Goal: Task Accomplishment & Management: Manage account settings

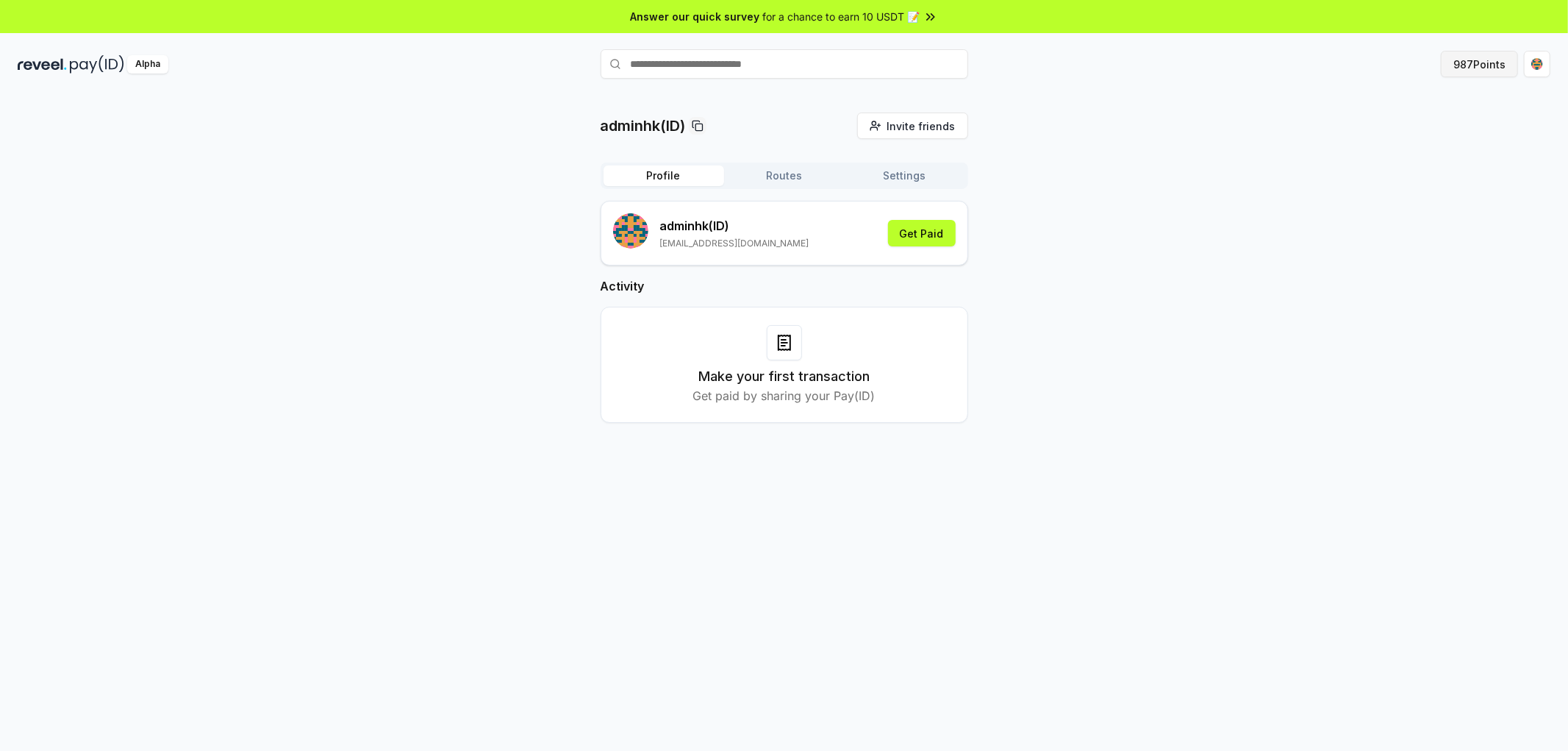
click at [1460, 65] on button "987 Points" at bounding box center [1479, 64] width 77 height 26
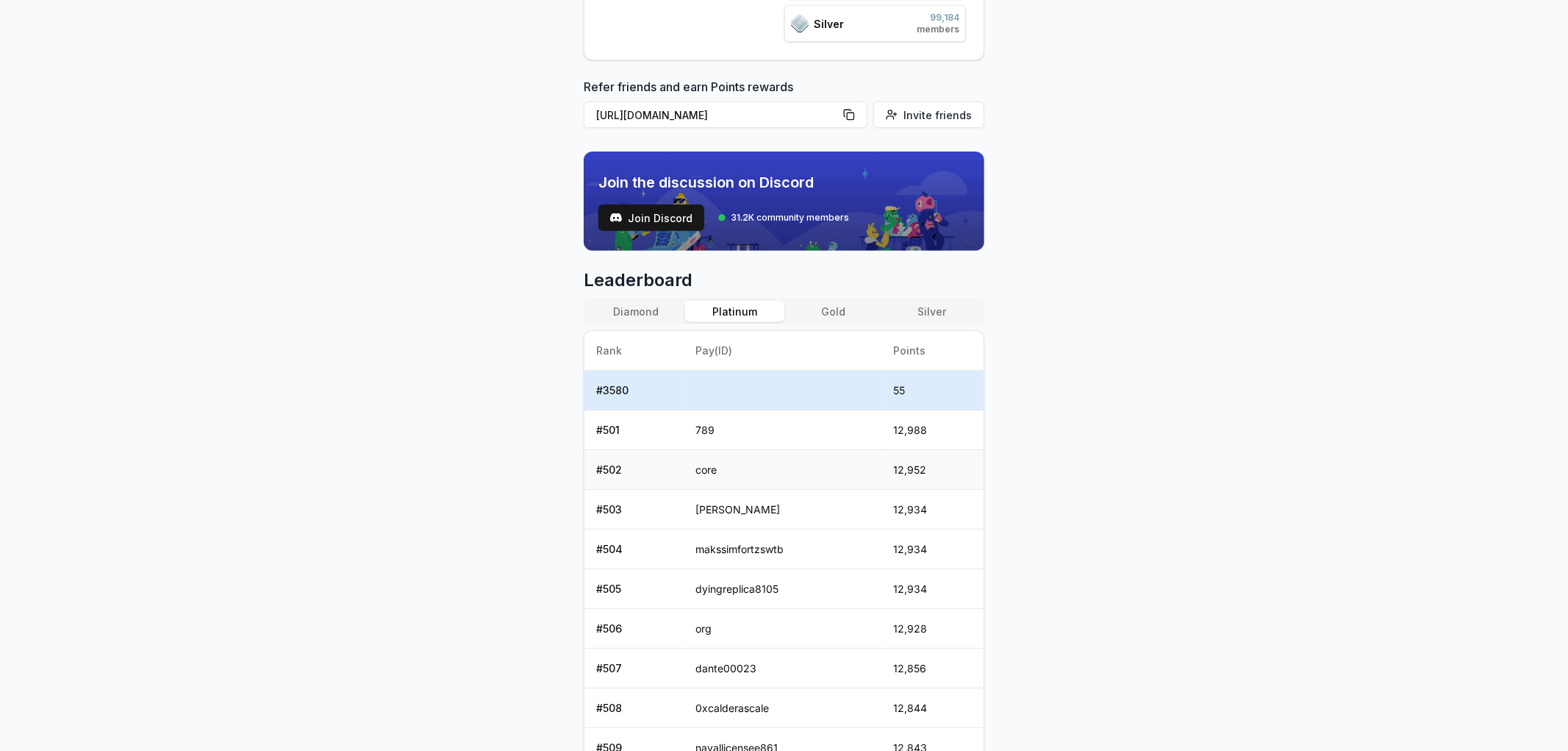
scroll to position [535, 0]
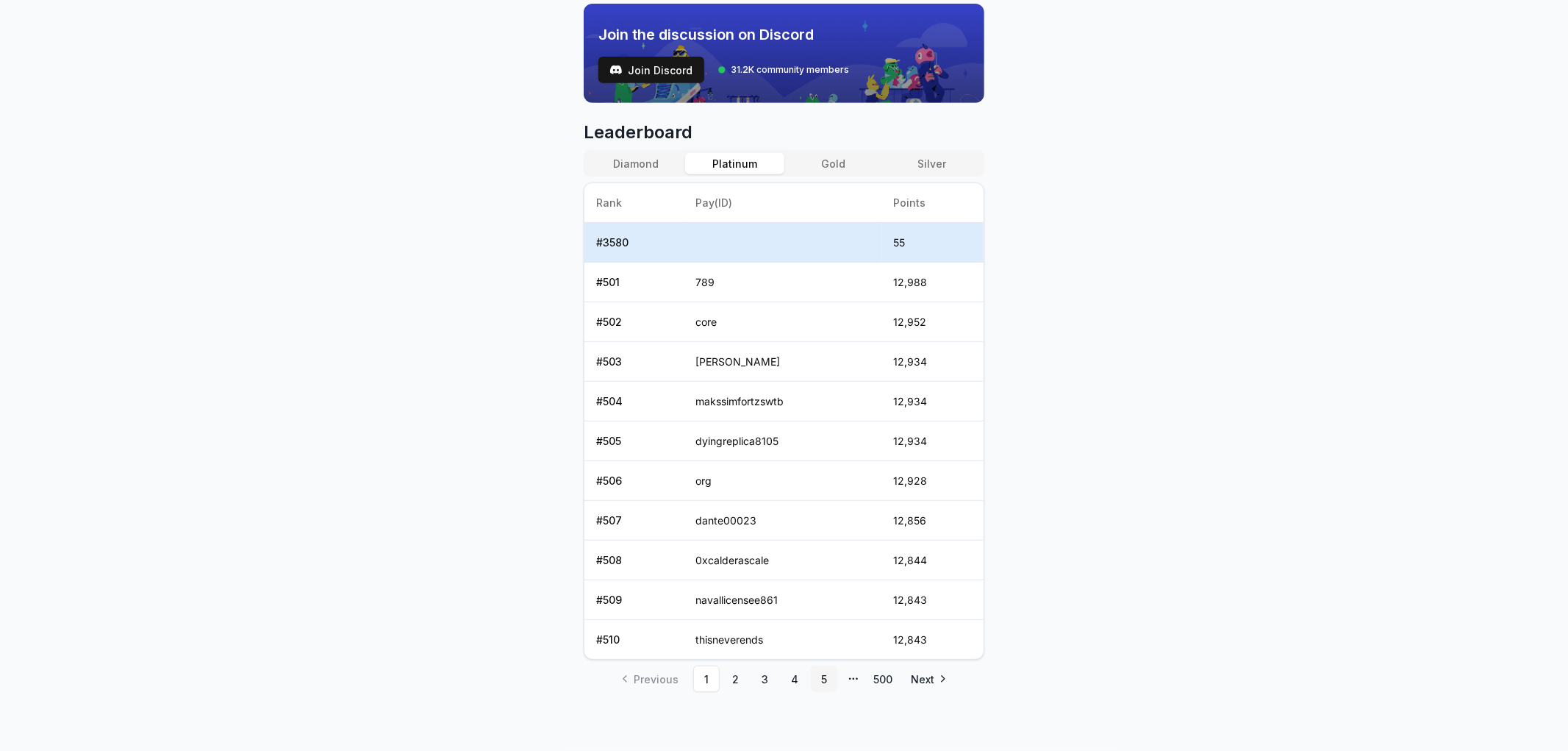
click at [830, 692] on link "5" at bounding box center [824, 679] width 26 height 26
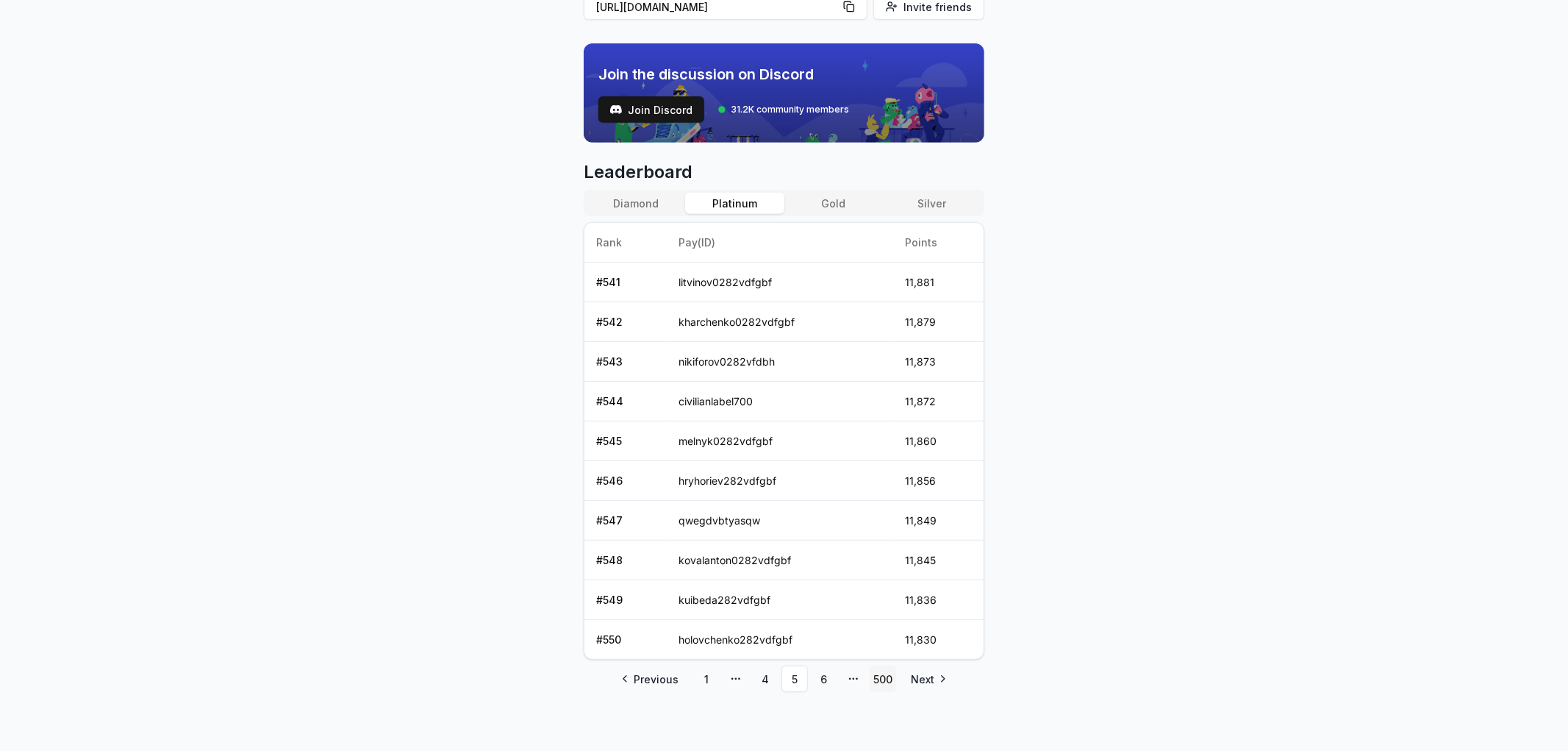
click at [888, 683] on link "500" at bounding box center [883, 679] width 26 height 26
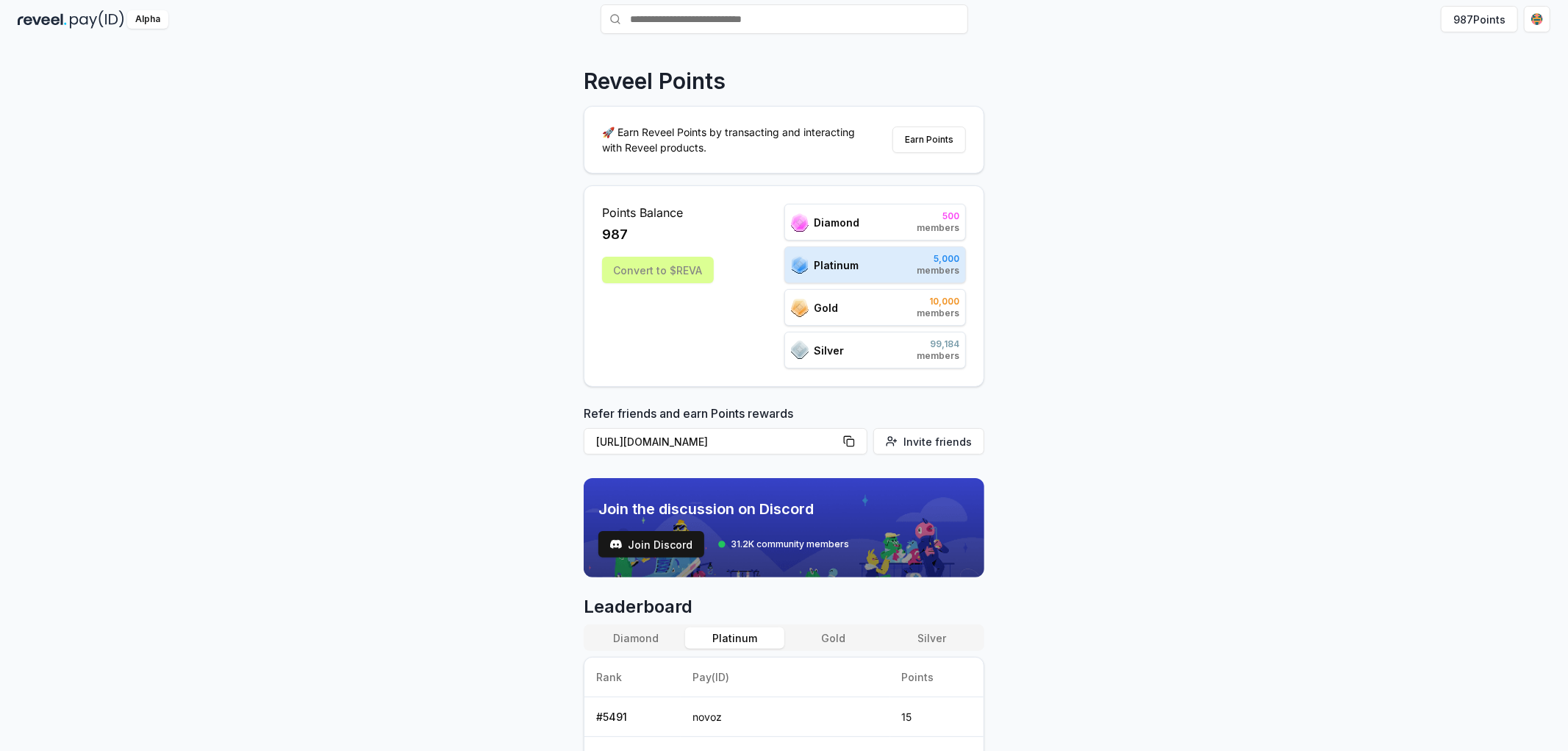
scroll to position [0, 0]
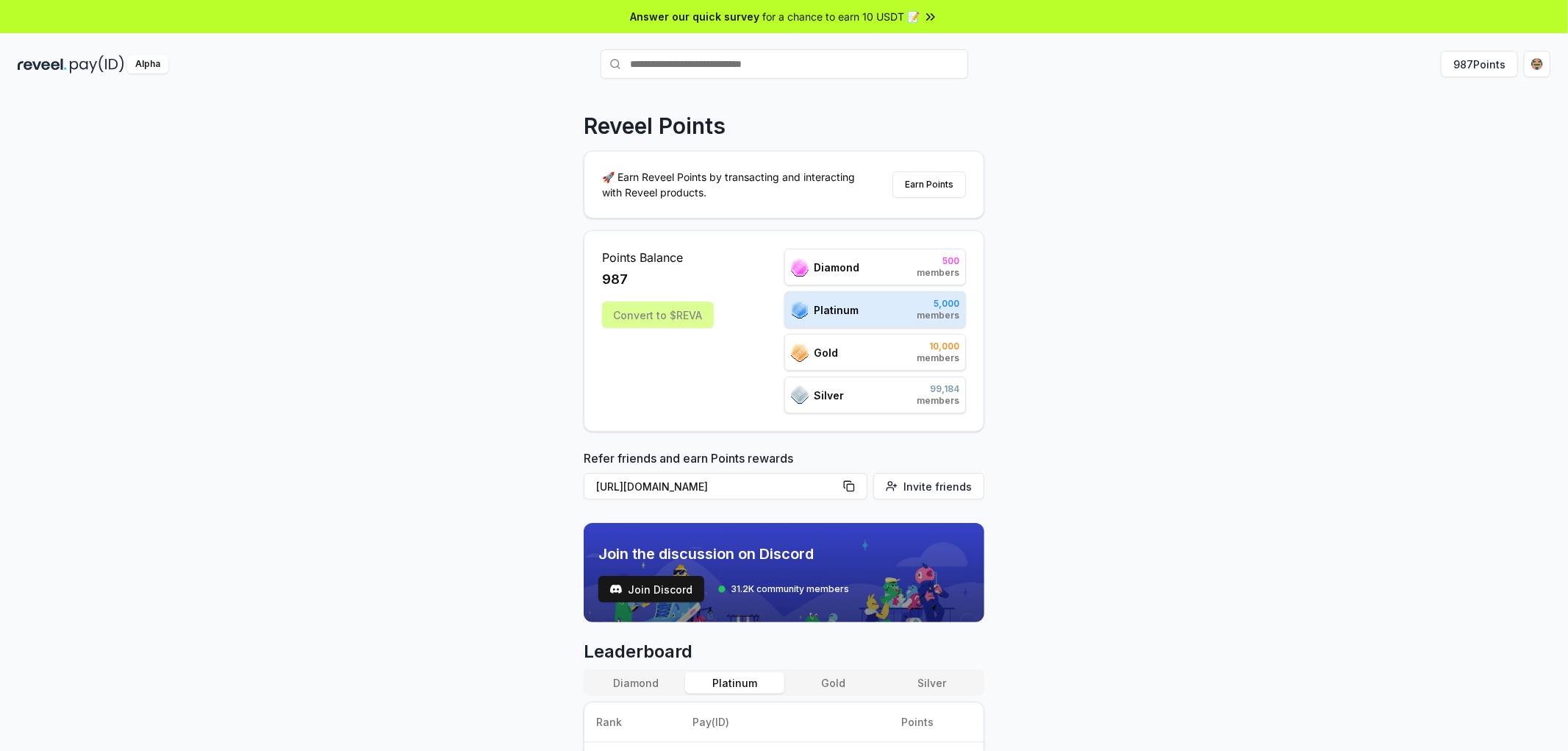
click at [829, 275] on span "Diamond" at bounding box center [837, 267] width 45 height 16
click at [932, 192] on button "Earn Points" at bounding box center [928, 185] width 73 height 26
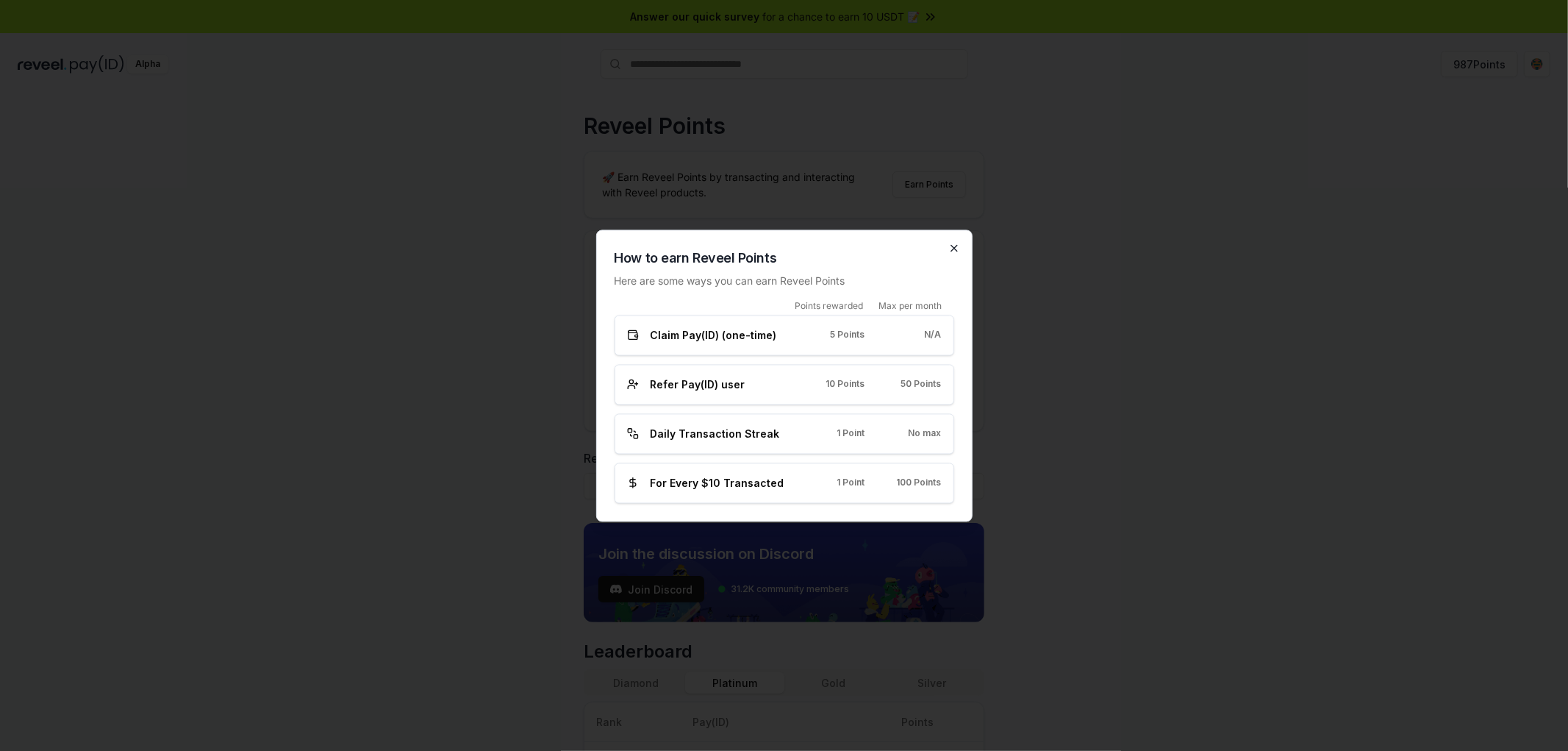
click at [960, 242] on icon "button" at bounding box center [954, 247] width 11 height 12
